Goal: Task Accomplishment & Management: Complete application form

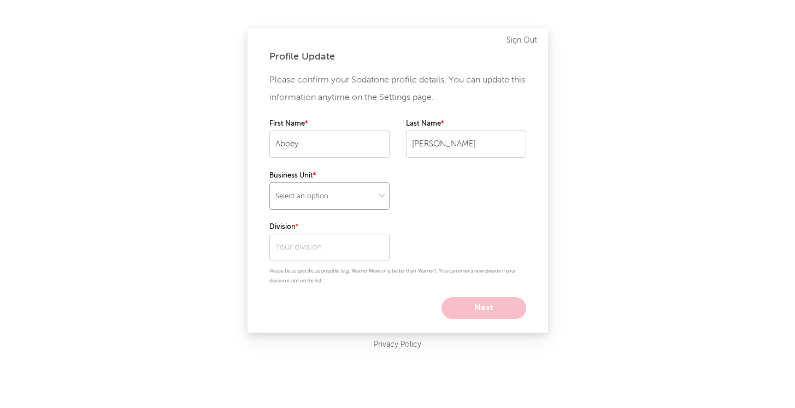
click at [310, 202] on select "Select an option" at bounding box center [329, 196] width 120 height 27
select select "recorded_music"
click at [269, 183] on select "Select an option" at bounding box center [329, 196] width 120 height 27
click at [302, 242] on input "text" at bounding box center [329, 247] width 120 height 27
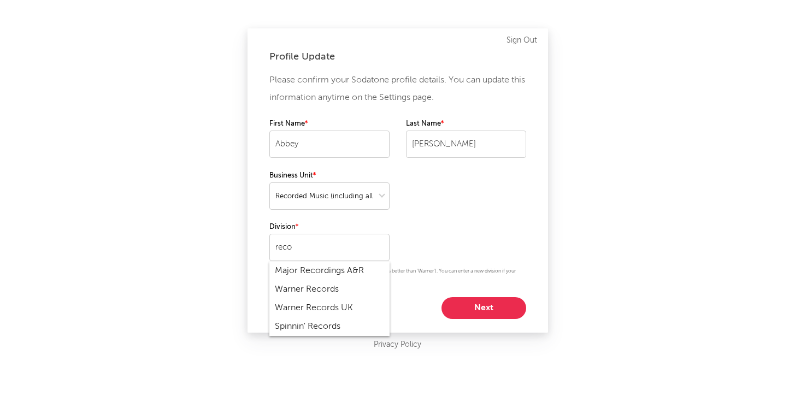
click at [324, 287] on div "Warner Records" at bounding box center [329, 289] width 120 height 19
type input "Warner Records"
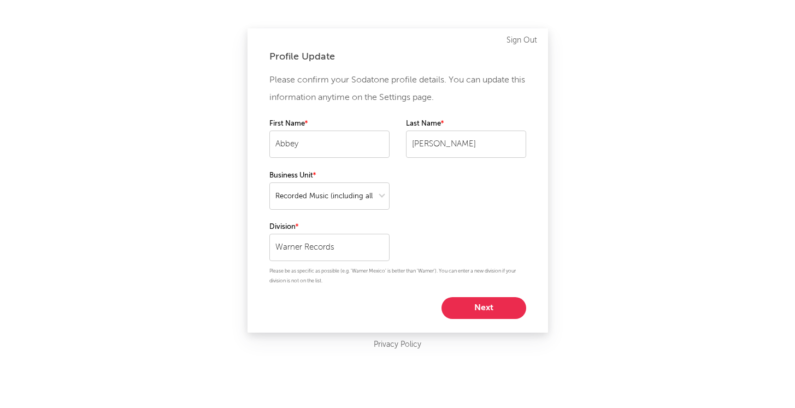
click at [489, 302] on button "Next" at bounding box center [484, 308] width 85 height 22
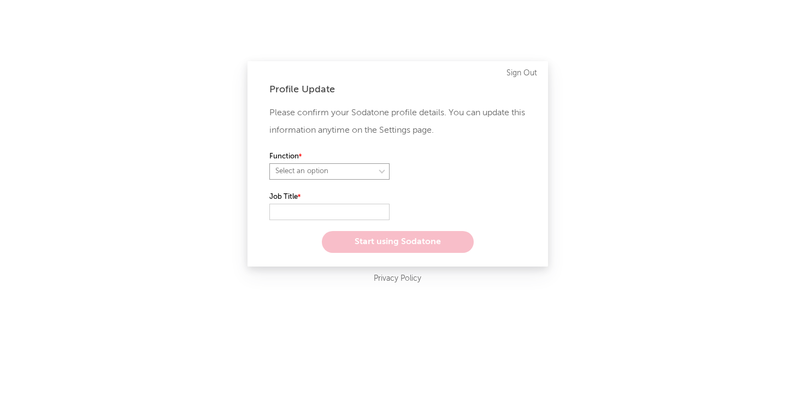
click at [318, 167] on select "Select an option" at bounding box center [329, 171] width 120 height 16
select select "marketing"
click at [269, 163] on select "Select an option" at bounding box center [329, 171] width 120 height 16
click at [297, 209] on input "text" at bounding box center [329, 212] width 120 height 16
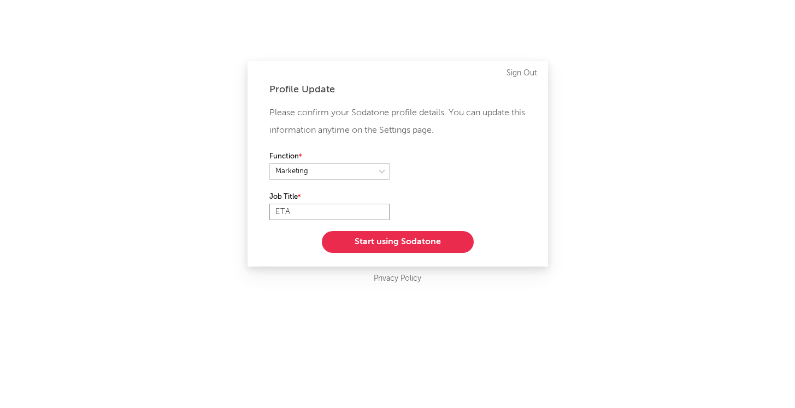
type input "ETA"
click at [378, 245] on button "Start using Sodatone" at bounding box center [398, 242] width 152 height 22
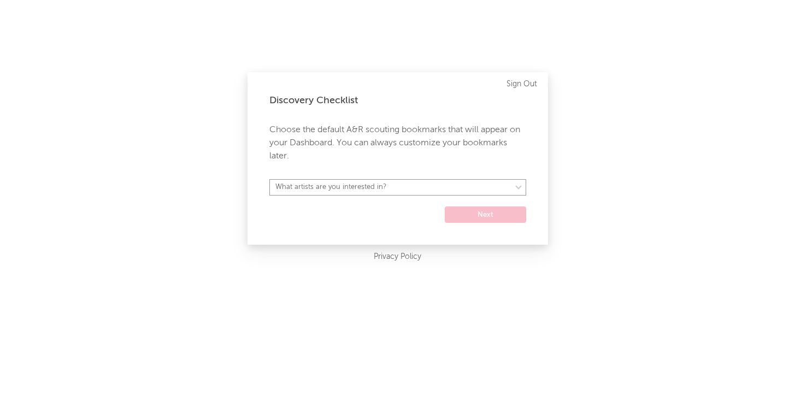
click at [362, 187] on select "What artists are you interested in? [GEOGRAPHIC_DATA] [GEOGRAPHIC_DATA] General…" at bounding box center [397, 187] width 257 height 16
select select "15"
click at [269, 179] on select "What artists are you interested in? [GEOGRAPHIC_DATA] [GEOGRAPHIC_DATA] General…" at bounding box center [397, 187] width 257 height 16
click at [504, 217] on button "Next" at bounding box center [485, 215] width 81 height 16
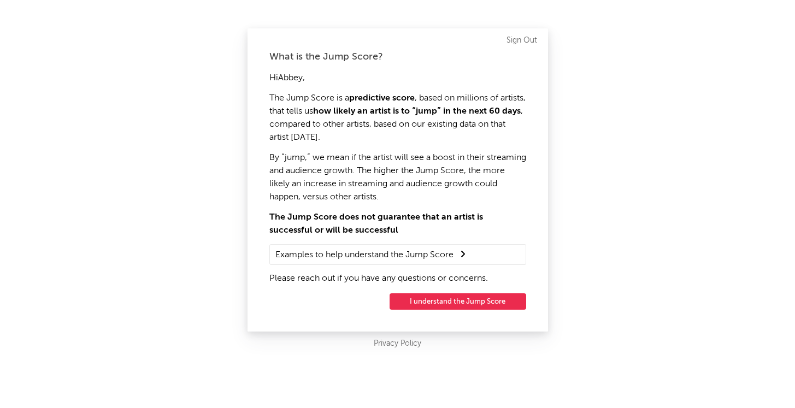
click at [449, 300] on button "I understand the Jump Score" at bounding box center [458, 302] width 137 height 16
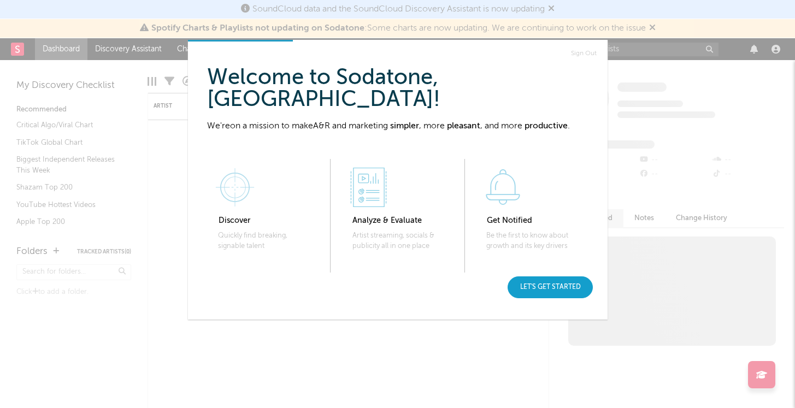
click at [549, 291] on div "Let's get started" at bounding box center [550, 288] width 85 height 22
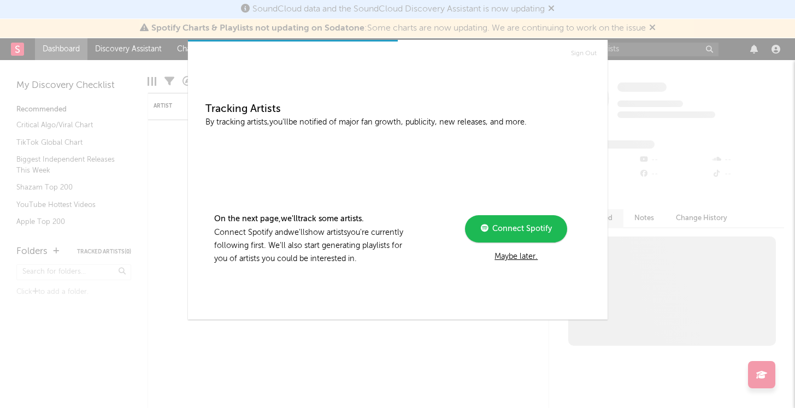
click at [508, 258] on div "Maybe later." at bounding box center [516, 256] width 147 height 13
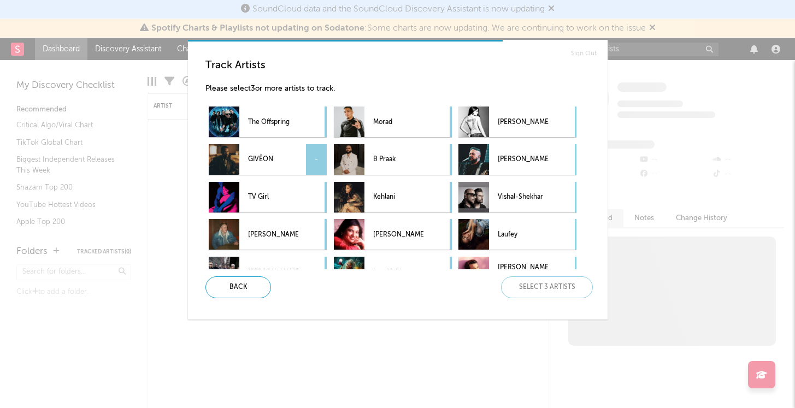
click at [280, 161] on p "GIVĒON" at bounding box center [273, 160] width 50 height 25
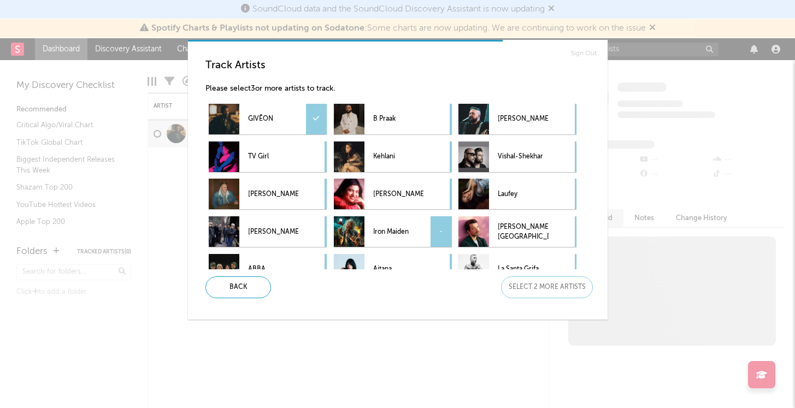
scroll to position [60, 0]
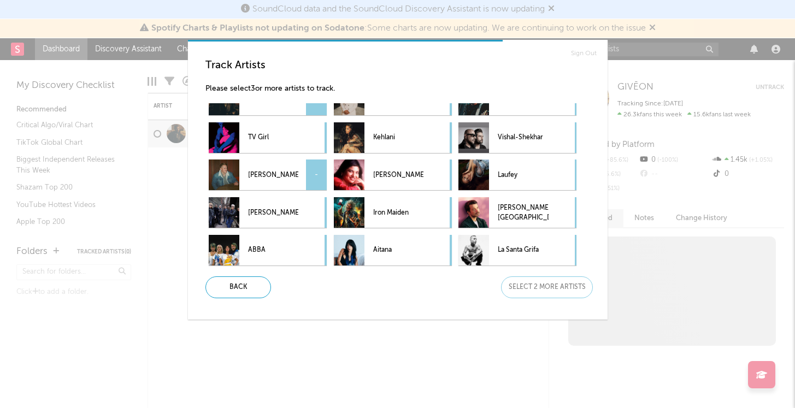
click at [278, 172] on p "[PERSON_NAME]" at bounding box center [273, 175] width 50 height 25
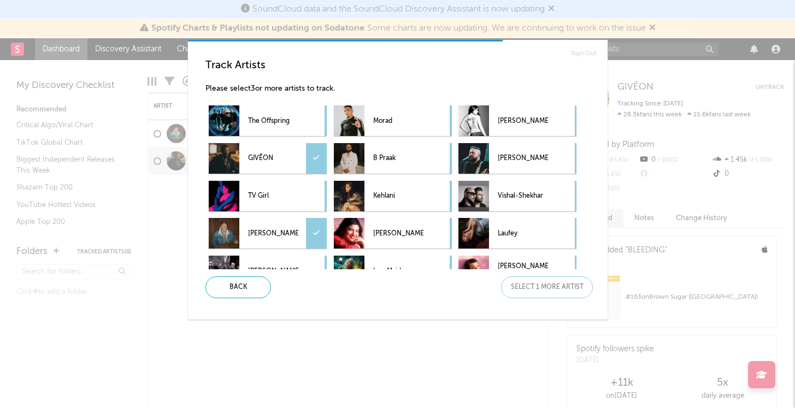
scroll to position [0, 0]
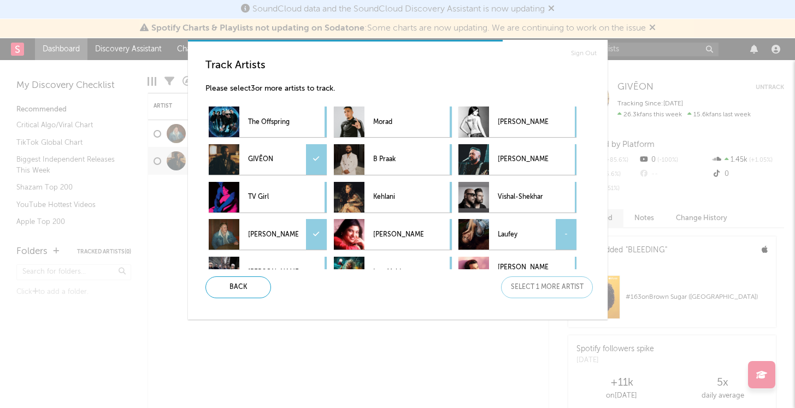
click at [526, 225] on p "Laufey" at bounding box center [523, 234] width 50 height 25
click at [536, 291] on div "Next" at bounding box center [547, 288] width 92 height 22
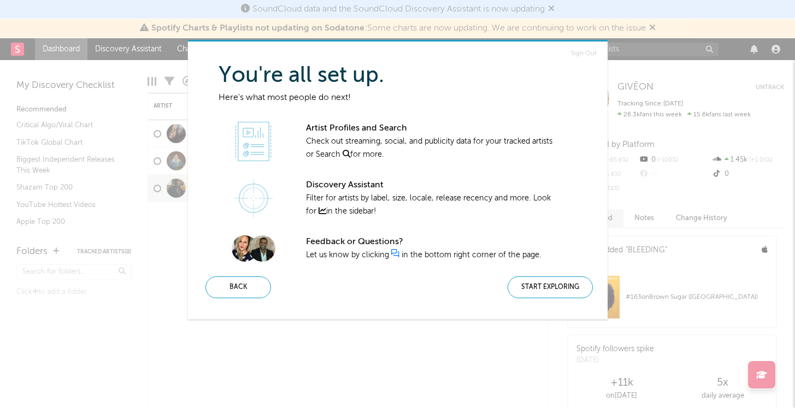
click at [536, 291] on div "Start Exploring" at bounding box center [550, 288] width 85 height 22
